Goal: Use online tool/utility: Use online tool/utility

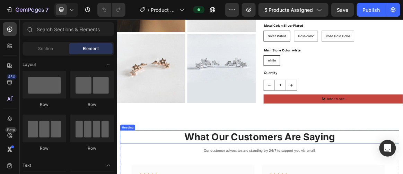
scroll to position [63, 0]
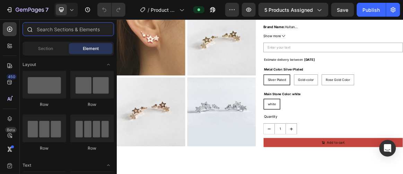
click at [92, 32] on input "text" at bounding box center [69, 29] width 92 height 14
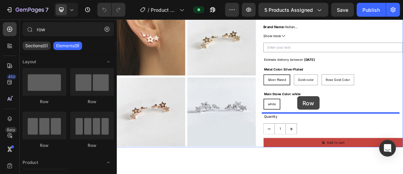
drag, startPoint x: 172, startPoint y: 142, endPoint x: 402, endPoint y: 207, distance: 239.5
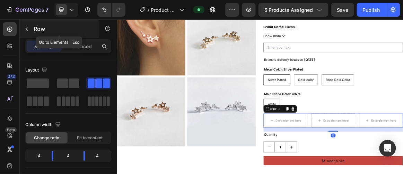
click at [66, 27] on p "Row" at bounding box center [63, 29] width 59 height 8
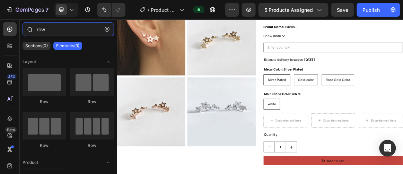
click at [66, 30] on input "row" at bounding box center [69, 29] width 92 height 14
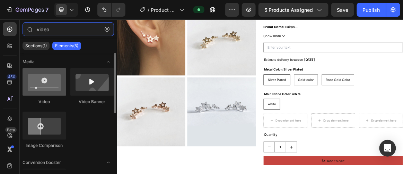
type input "video"
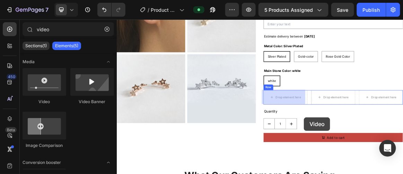
drag, startPoint x: 162, startPoint y: 99, endPoint x: 388, endPoint y: 161, distance: 234.6
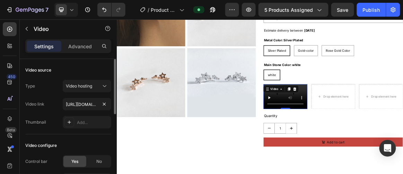
scroll to position [126, 0]
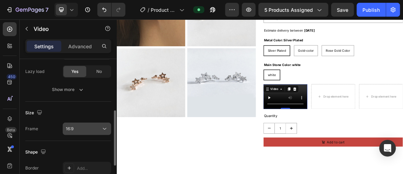
click at [86, 128] on div "16:9" at bounding box center [83, 128] width 35 height 6
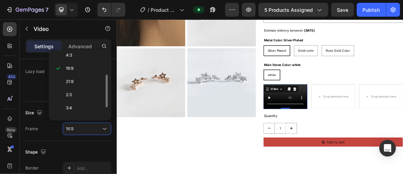
scroll to position [64, 0]
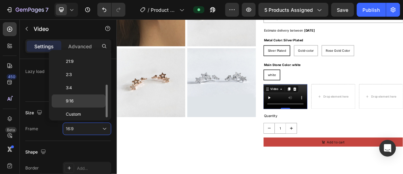
click at [77, 101] on p "9:16" at bounding box center [84, 101] width 37 height 6
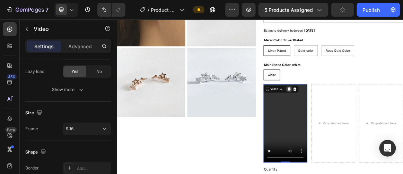
click at [366, 121] on icon at bounding box center [367, 120] width 6 height 6
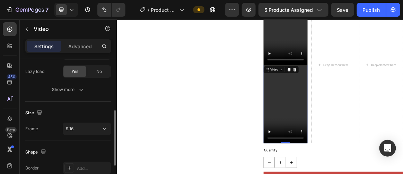
scroll to position [191, 0]
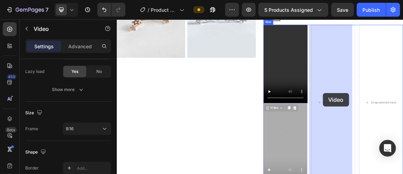
drag, startPoint x: 341, startPoint y: 144, endPoint x: 413, endPoint y: 128, distance: 73.6
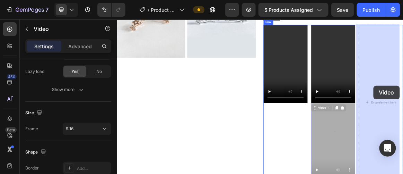
drag, startPoint x: 414, startPoint y: 146, endPoint x: 486, endPoint y: 118, distance: 77.0
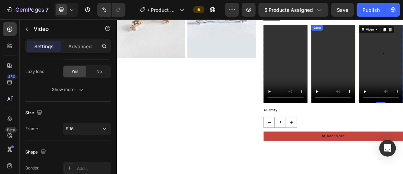
scroll to position [96, 0]
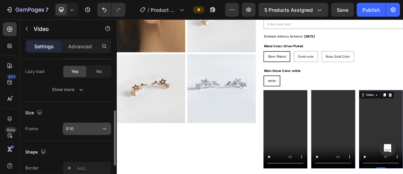
click at [80, 132] on button "9:16" at bounding box center [87, 128] width 49 height 12
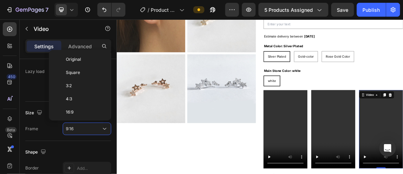
scroll to position [62, 0]
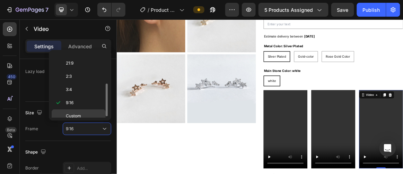
click at [80, 113] on span "Custom" at bounding box center [73, 116] width 15 height 6
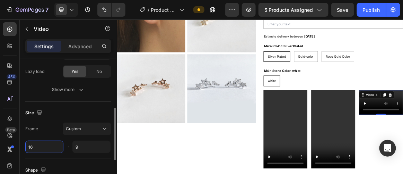
click at [55, 141] on input "16" at bounding box center [44, 146] width 38 height 12
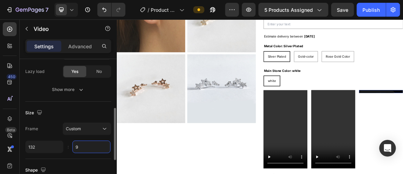
type input "132"
click at [82, 147] on input "9" at bounding box center [91, 146] width 38 height 12
type input "235"
click at [88, 117] on div "Size" at bounding box center [68, 112] width 86 height 11
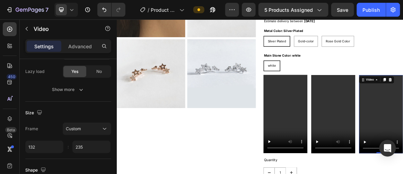
scroll to position [128, 0]
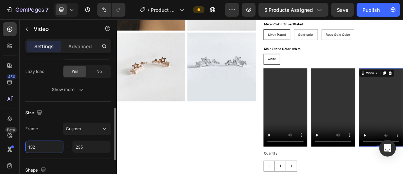
click at [45, 145] on input "132" at bounding box center [44, 146] width 38 height 12
click at [74, 131] on span "Custom" at bounding box center [73, 128] width 15 height 6
type input "132"
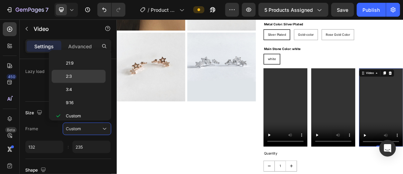
scroll to position [0, 0]
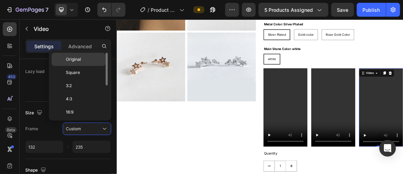
click at [78, 61] on span "Original" at bounding box center [73, 59] width 15 height 6
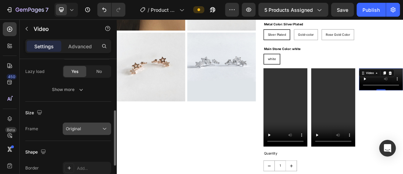
click at [79, 128] on span "Original" at bounding box center [73, 128] width 15 height 5
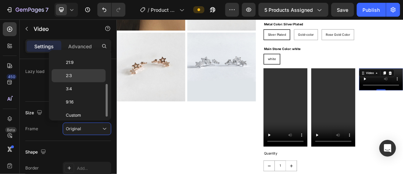
scroll to position [64, 0]
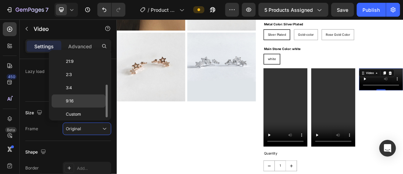
click at [75, 100] on p "9:16" at bounding box center [84, 101] width 37 height 6
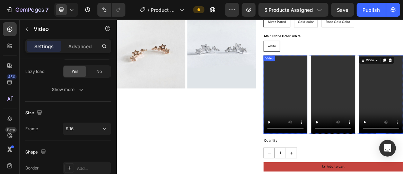
scroll to position [159, 0]
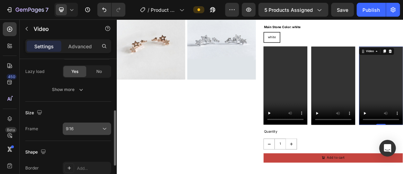
click at [95, 128] on div "9:16" at bounding box center [83, 128] width 35 height 6
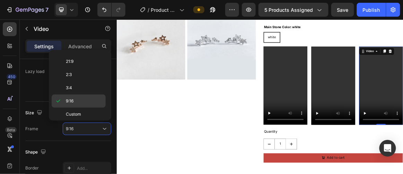
scroll to position [1, 0]
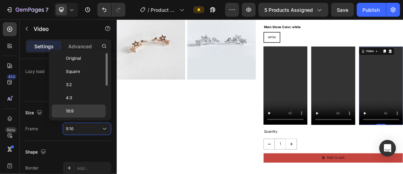
click at [81, 106] on div "16:9" at bounding box center [79, 110] width 54 height 13
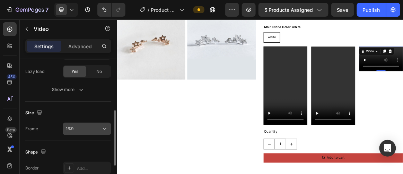
click at [89, 128] on div "16:9" at bounding box center [83, 128] width 35 height 6
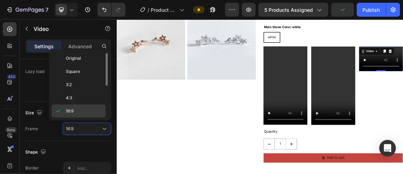
scroll to position [64, 0]
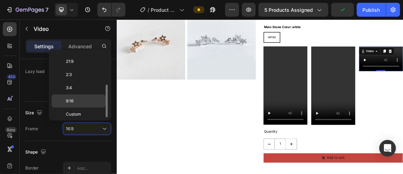
click at [73, 98] on span "9:16" at bounding box center [70, 101] width 8 height 6
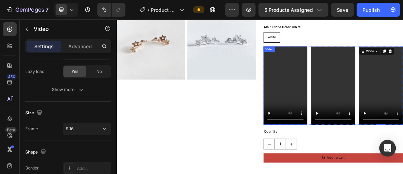
click at [361, 118] on video at bounding box center [362, 114] width 64 height 113
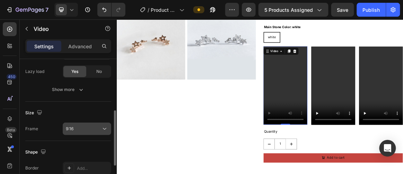
click at [95, 128] on div "9:16" at bounding box center [83, 128] width 35 height 6
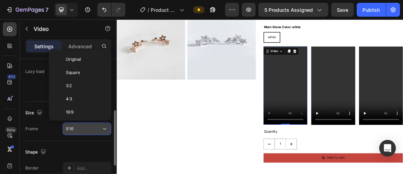
scroll to position [62, 0]
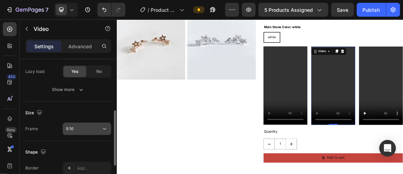
click at [77, 125] on div "9:16" at bounding box center [83, 128] width 35 height 6
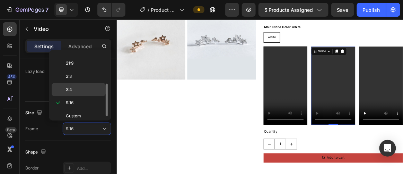
click at [78, 86] on p "3:4" at bounding box center [84, 89] width 37 height 6
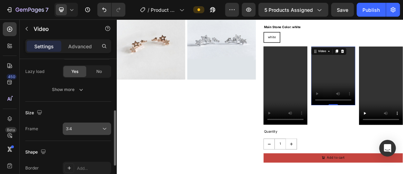
click at [86, 128] on div "3:4" at bounding box center [83, 128] width 35 height 6
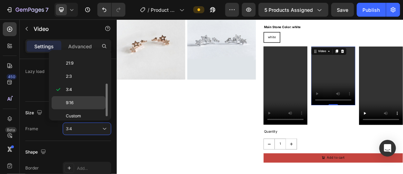
scroll to position [64, 0]
click at [76, 99] on p "9:16" at bounding box center [84, 101] width 37 height 6
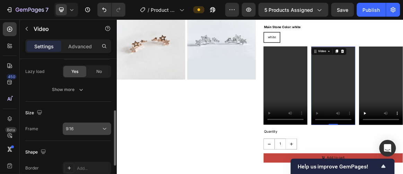
click at [74, 127] on div "9:16" at bounding box center [83, 128] width 35 height 6
